Goal: Information Seeking & Learning: Stay updated

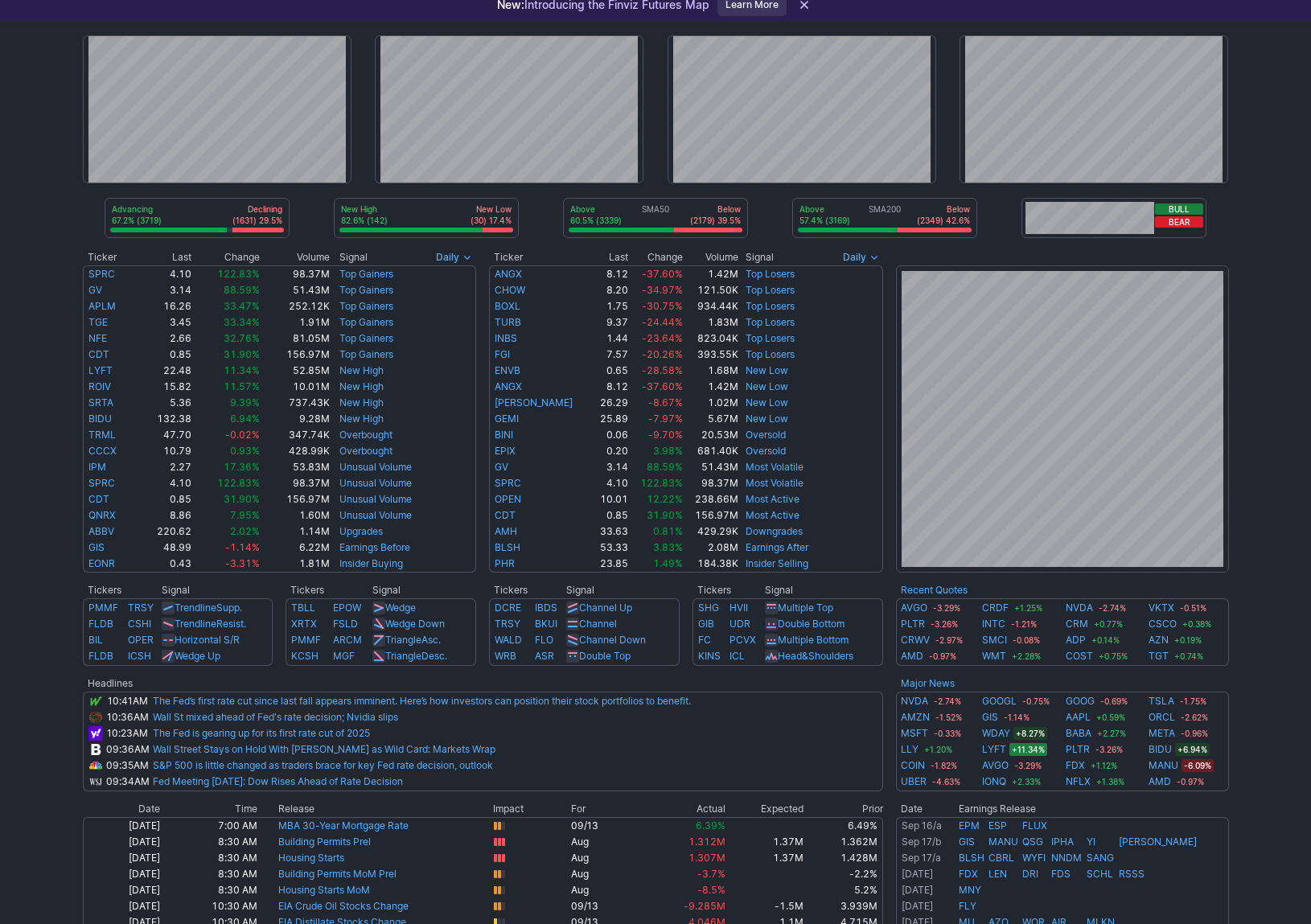
scroll to position [72, 0]
click at [560, 700] on link "The Fed’s first rate cut since last fall appears imminent. Here’s how investors…" at bounding box center [421, 700] width 538 height 12
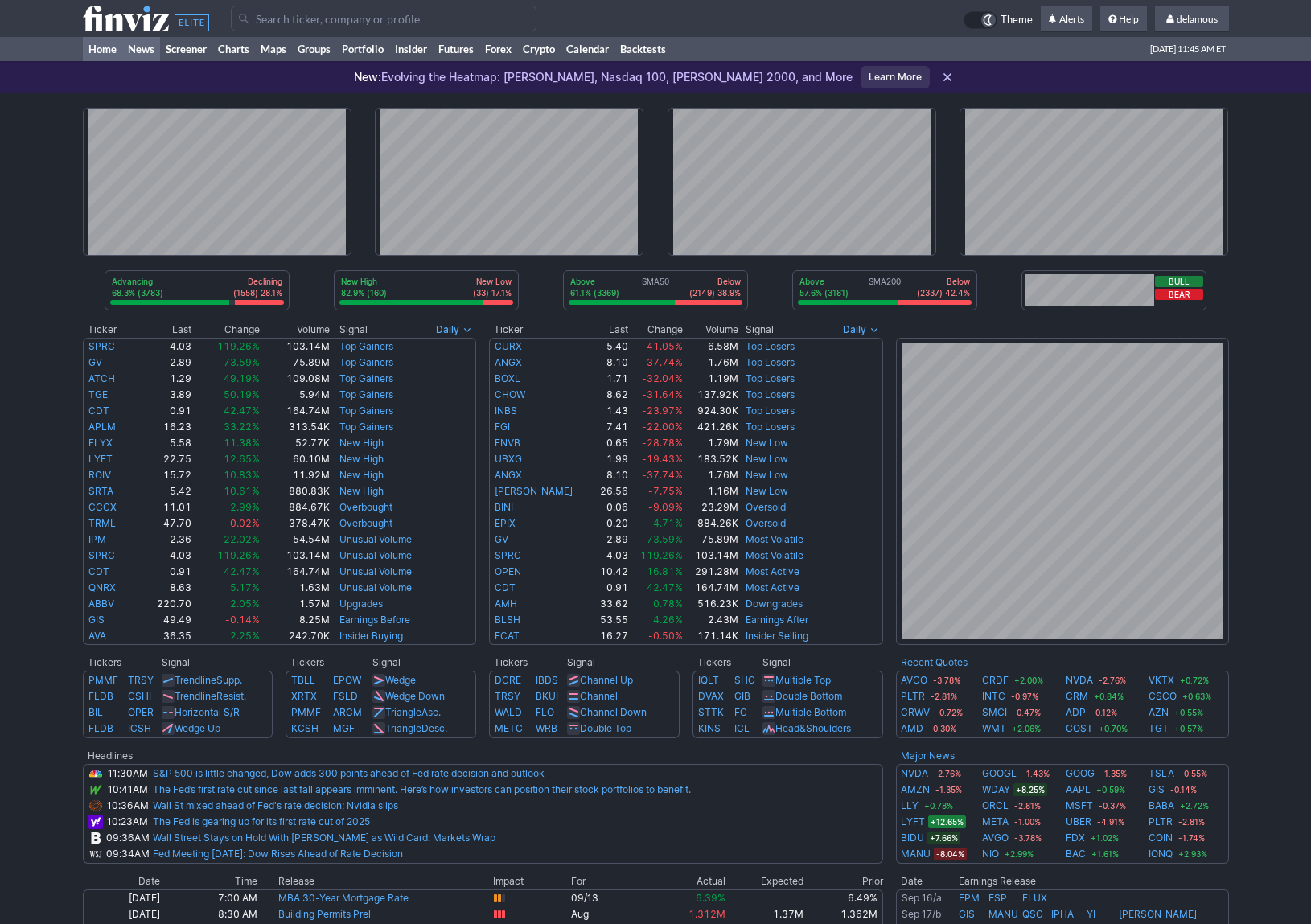
drag, startPoint x: 268, startPoint y: 86, endPoint x: 149, endPoint y: 49, distance: 124.6
click at [266, 86] on div "New: Evolving the Heatmap: [PERSON_NAME], Nasdaq 100, [PERSON_NAME] 2000, and M…" at bounding box center [655, 77] width 1311 height 32
